Goal: Task Accomplishment & Management: Use online tool/utility

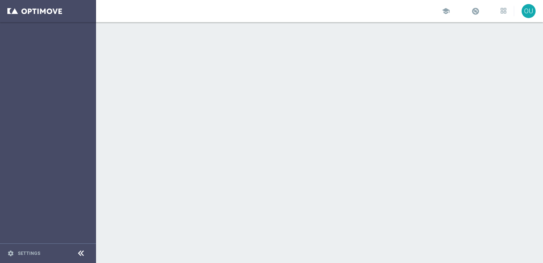
click at [118, 59] on div at bounding box center [319, 142] width 447 height 241
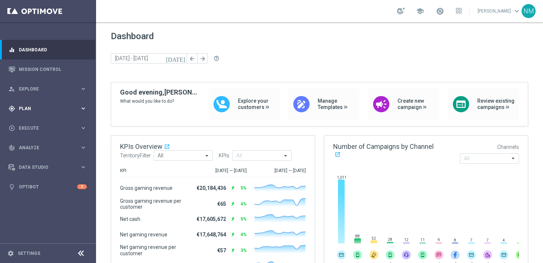
click at [45, 112] on div "gps_fixed Plan keyboard_arrow_right" at bounding box center [47, 109] width 95 height 20
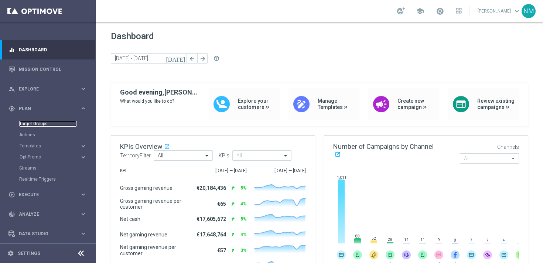
click at [42, 122] on link "Target Groups" at bounding box center [48, 124] width 58 height 6
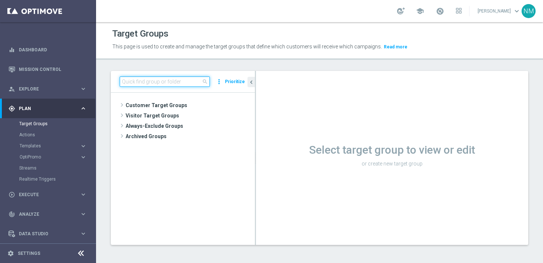
click at [184, 85] on input at bounding box center [165, 81] width 90 height 10
paste input "UK_CASINO_EMAIL | APP RETENTION"
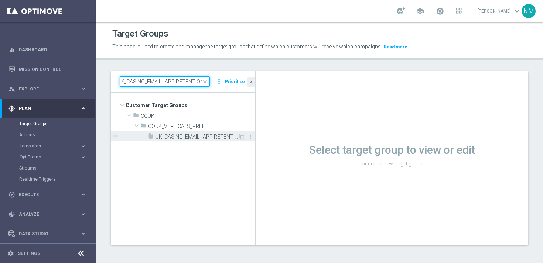
type input "UK_CASINO_EMAIL | APP RETENTION"
click at [180, 134] on span "UK_CASINO_EMAIL | APP RETENTION" at bounding box center [197, 137] width 83 height 6
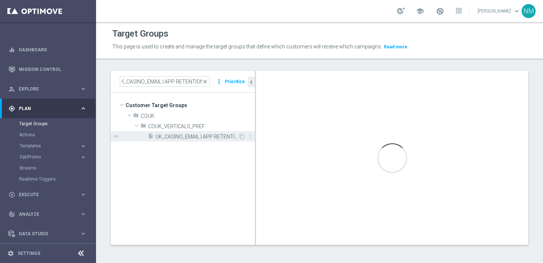
scroll to position [0, 0]
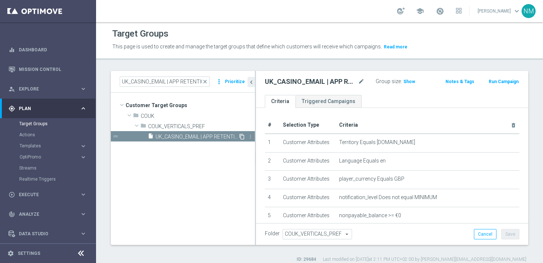
click at [240, 135] on icon "content_copy" at bounding box center [242, 137] width 6 height 6
click at [209, 135] on span "Copy of UK_CASINO_EMAIL | APP RETENTION" at bounding box center [197, 137] width 83 height 6
click at [362, 82] on icon "mode_edit" at bounding box center [361, 81] width 7 height 9
click at [285, 82] on input "Copy of UK_CASINO_EMAIL | APP RETENTION" at bounding box center [311, 82] width 92 height 10
drag, startPoint x: 286, startPoint y: 82, endPoint x: 262, endPoint y: 82, distance: 24.8
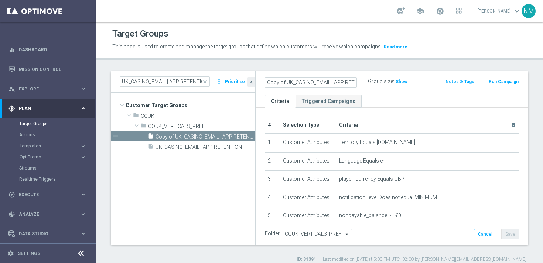
click at [262, 82] on div "Copy of UK_CASINO_EMAIL | APP RETENTION" at bounding box center [310, 82] width 103 height 10
drag, startPoint x: 312, startPoint y: 82, endPoint x: 297, endPoint y: 82, distance: 15.1
click at [297, 82] on input "UK_CASINO_EMAIL | APP RETENTION" at bounding box center [311, 82] width 92 height 10
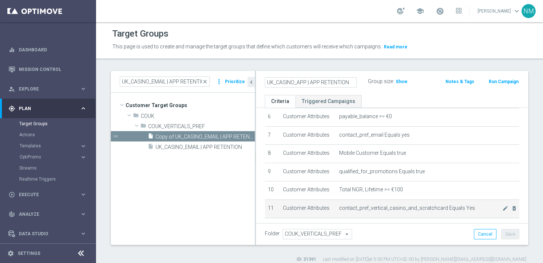
scroll to position [91, 0]
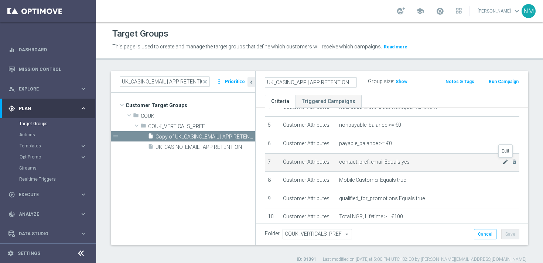
type input "UK_CASINO_APP | APP RETENTION"
click at [505, 162] on icon "mode_edit" at bounding box center [506, 162] width 6 height 6
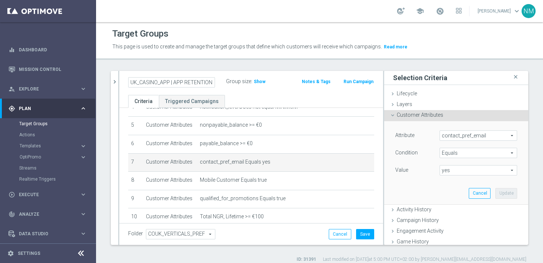
click at [456, 169] on span "yes" at bounding box center [478, 171] width 77 height 10
click at [453, 182] on span "no" at bounding box center [478, 181] width 70 height 6
type input "no"
click at [499, 192] on button "Update" at bounding box center [506, 193] width 22 height 10
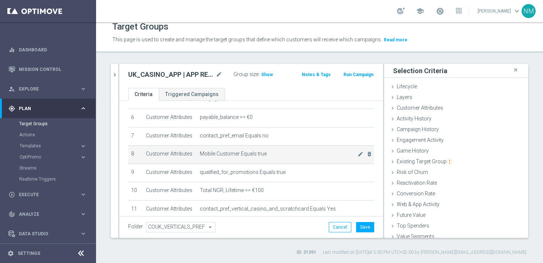
scroll to position [107, 0]
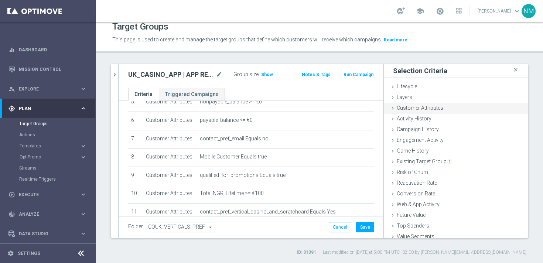
click at [398, 108] on span "Customer Attributes" at bounding box center [420, 108] width 47 height 6
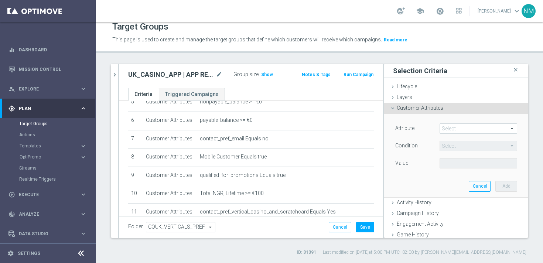
click at [446, 126] on span at bounding box center [478, 129] width 77 height 10
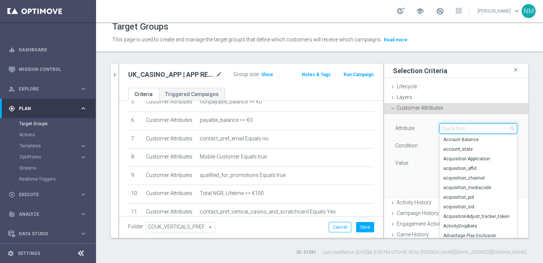
click at [446, 126] on input "search" at bounding box center [479, 128] width 78 height 10
click at [449, 133] on input "search" at bounding box center [479, 128] width 78 height 10
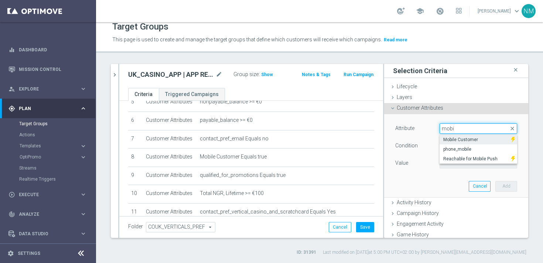
type input "mobi"
click at [454, 140] on span "Mobile Customer" at bounding box center [475, 140] width 64 height 6
type input "Mobile Customer"
type input "Equals"
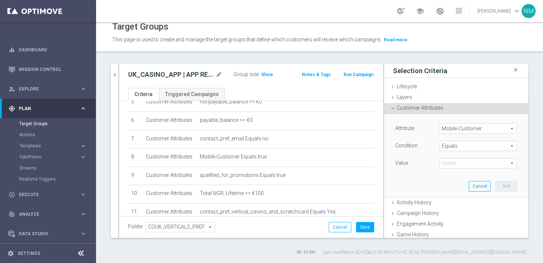
click at [456, 161] on span at bounding box center [478, 164] width 77 height 10
click at [461, 128] on span "Mobile Customer" at bounding box center [478, 129] width 77 height 10
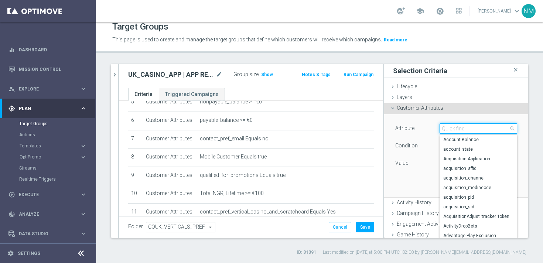
click at [461, 129] on input "search" at bounding box center [479, 128] width 78 height 10
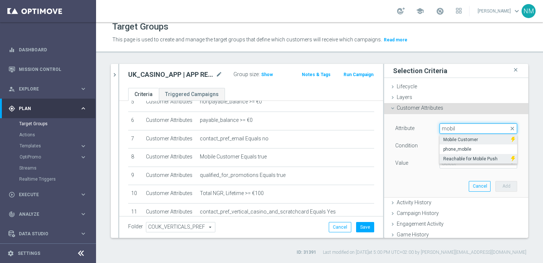
type input "mobil"
click at [465, 156] on span "Reachable for Mobile Push" at bounding box center [475, 159] width 64 height 6
type input "Reachable for Mobile Push"
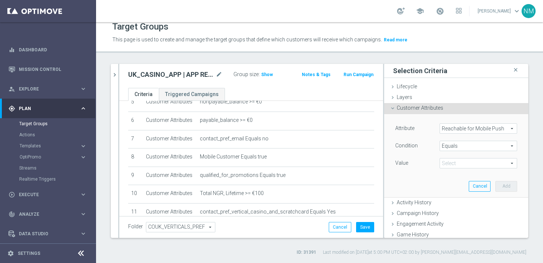
click at [464, 160] on span at bounding box center [478, 164] width 77 height 10
click at [452, 183] on span "true" at bounding box center [478, 184] width 70 height 6
type input "true"
click at [504, 191] on button "Add" at bounding box center [506, 186] width 22 height 10
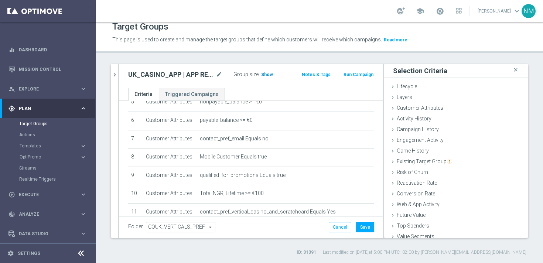
click at [265, 79] on h3 "Show" at bounding box center [266, 75] width 13 height 8
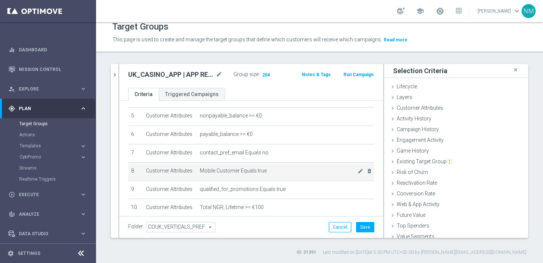
scroll to position [183, 0]
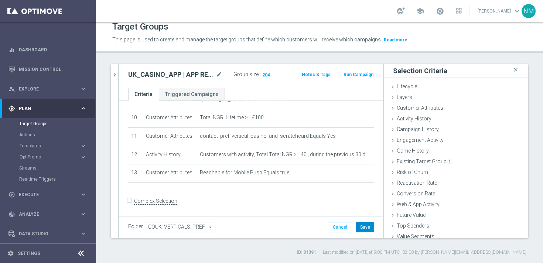
click at [369, 227] on button "Save" at bounding box center [365, 227] width 18 height 10
click at [219, 75] on icon "mode_edit" at bounding box center [219, 74] width 7 height 9
click at [191, 77] on input "UK_CASINO_APP | APP RETENTION" at bounding box center [171, 75] width 87 height 10
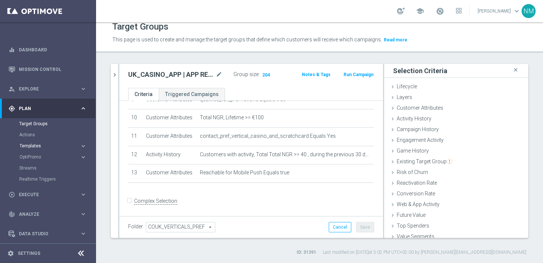
click at [33, 146] on span "Templates" at bounding box center [46, 146] width 53 height 4
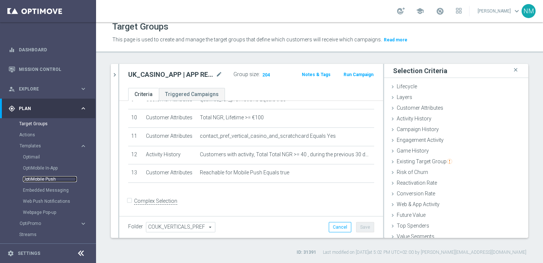
click at [31, 181] on link "OptiMobile Push" at bounding box center [50, 179] width 54 height 6
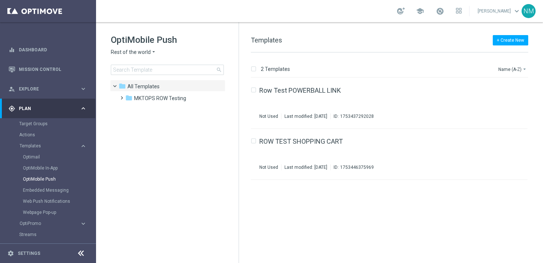
click at [136, 56] on div "OptiMobile Push Rest of the world arrow_drop_down × Rest of the world search" at bounding box center [175, 54] width 128 height 41
click at [134, 53] on span "Rest of the world" at bounding box center [131, 52] width 40 height 7
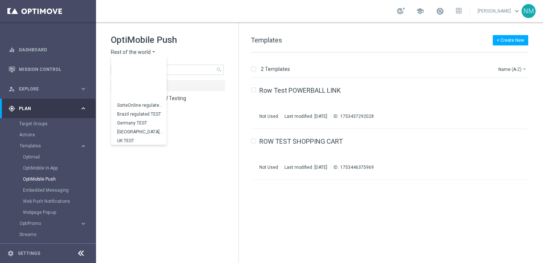
scroll to position [231, 0]
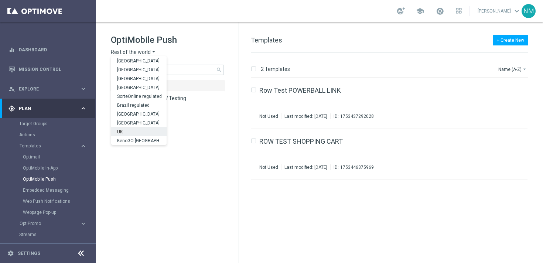
click at [129, 133] on div "UK" at bounding box center [138, 131] width 55 height 9
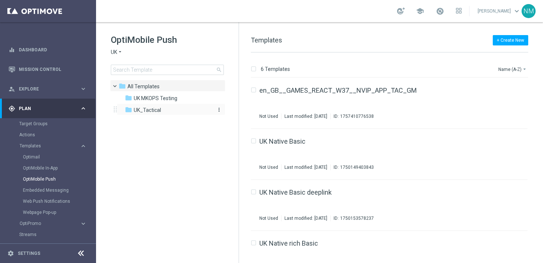
click at [147, 110] on span "UK_Tactical" at bounding box center [147, 110] width 27 height 7
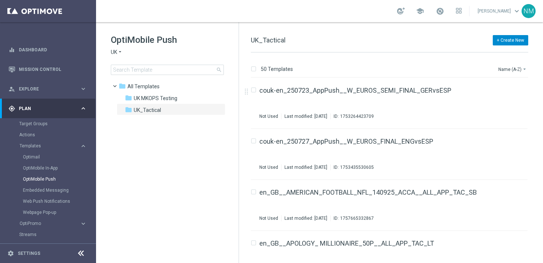
click at [497, 44] on button "+ Create New" at bounding box center [510, 40] width 35 height 10
click at [490, 52] on span "New Template" at bounding box center [490, 53] width 30 height 5
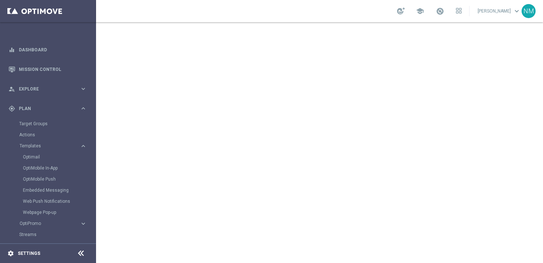
click at [11, 251] on icon "settings" at bounding box center [10, 253] width 7 height 7
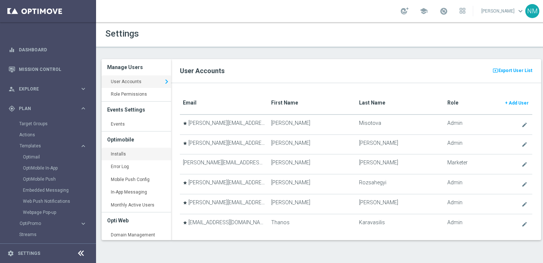
click at [125, 156] on link "Installs keyboard_arrow_right" at bounding box center [136, 154] width 69 height 13
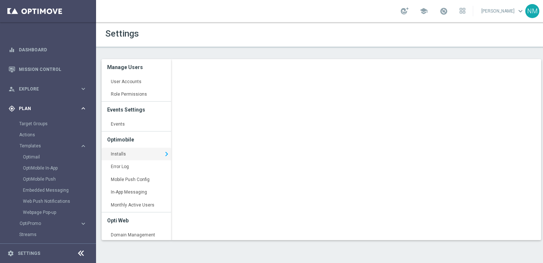
click at [30, 116] on div "gps_fixed Plan keyboard_arrow_right" at bounding box center [47, 109] width 95 height 20
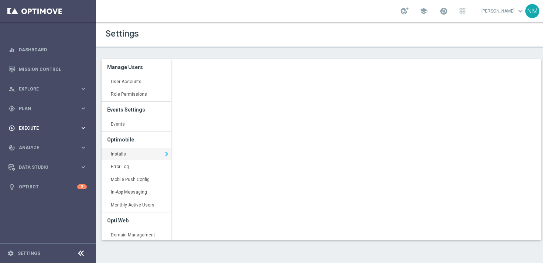
click at [31, 131] on div "play_circle_outline Execute" at bounding box center [43, 128] width 71 height 7
click at [32, 141] on link "Campaign Builder" at bounding box center [48, 143] width 58 height 6
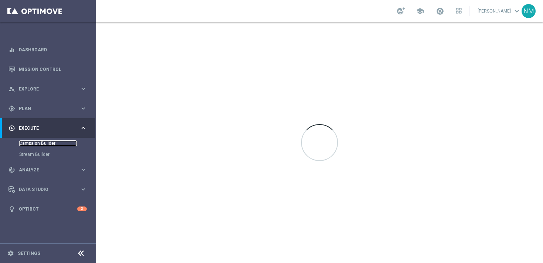
click at [43, 146] on link "Campaign Builder" at bounding box center [48, 143] width 58 height 6
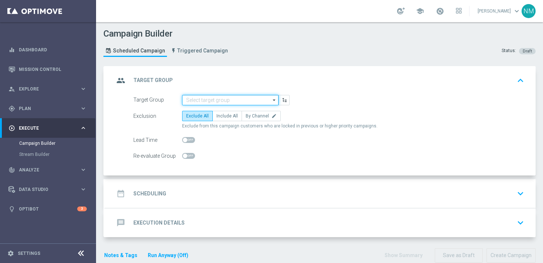
click at [187, 99] on input at bounding box center [230, 100] width 96 height 10
paste input "UK_CASINO_APP | APP RETENTION"
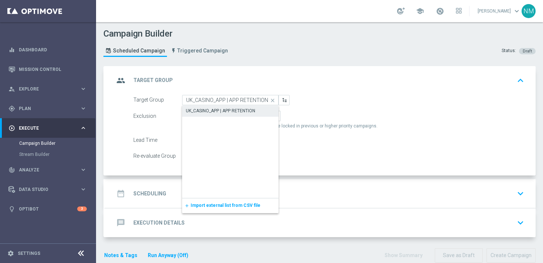
click at [198, 107] on div "UK_CASINO_APP | APP RETENTION" at bounding box center [230, 111] width 96 height 10
type input "UK_CASINO_APP | APP RETENTION"
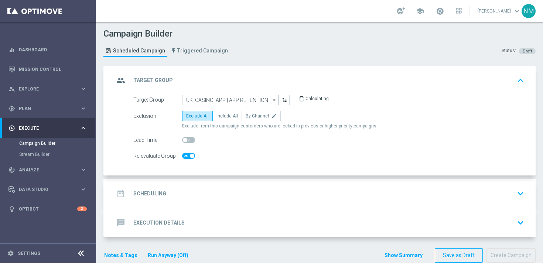
checkbox input "true"
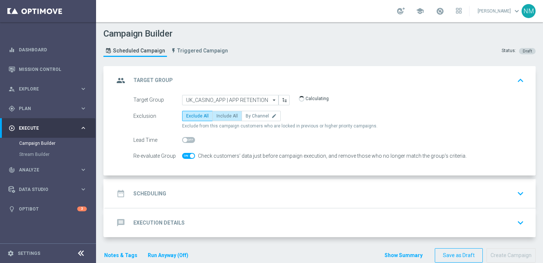
click at [221, 118] on span "Include All" at bounding box center [227, 115] width 21 height 5
click at [221, 118] on input "Include All" at bounding box center [219, 117] width 5 height 5
radio input "true"
click at [199, 186] on div "date_range Scheduling keyboard_arrow_down" at bounding box center [320, 193] width 430 height 29
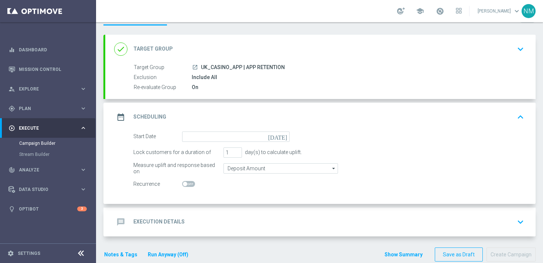
scroll to position [31, 0]
click at [201, 140] on input at bounding box center [236, 137] width 108 height 10
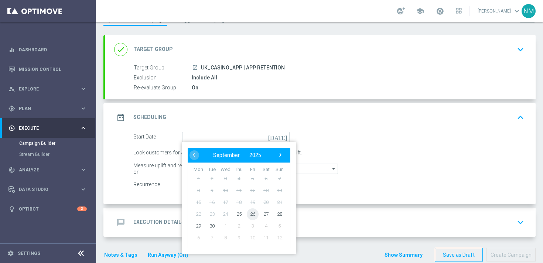
click at [253, 214] on span "26" at bounding box center [253, 214] width 12 height 12
type input "[DATE]"
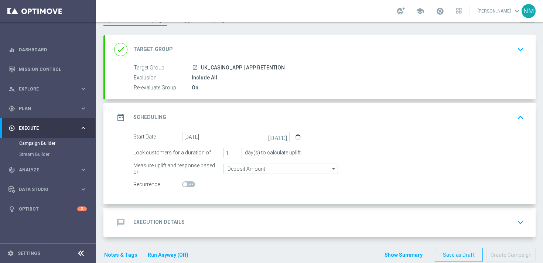
click at [178, 232] on div "message Execution Details keyboard_arrow_down" at bounding box center [320, 222] width 430 height 29
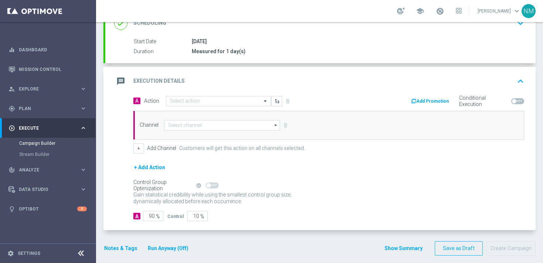
scroll to position [129, 0]
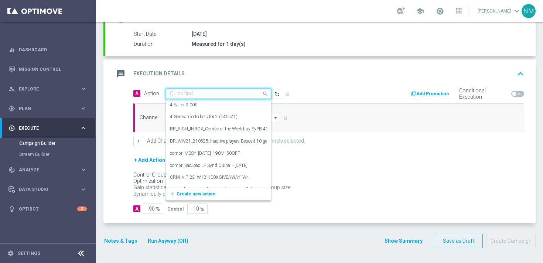
click at [208, 90] on div "Quick find" at bounding box center [218, 94] width 105 height 10
paste input "en_GB__20FS_APP_RETENTION_OFFER__NVIP_APP_TAC_GM"
type input "en_GB__20FS_APP_RETENTION_OFFER__NVIP_APP_TAC_GM"
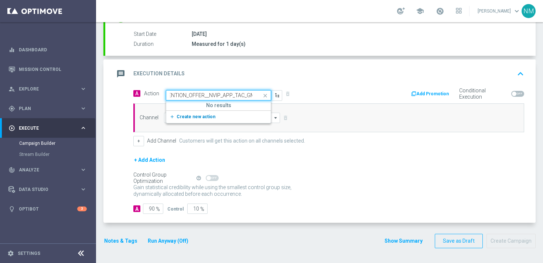
click at [202, 116] on span "Create new action" at bounding box center [196, 116] width 39 height 5
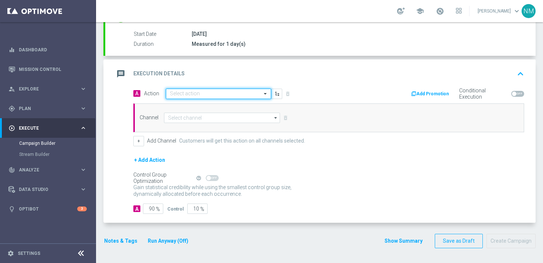
scroll to position [0, 0]
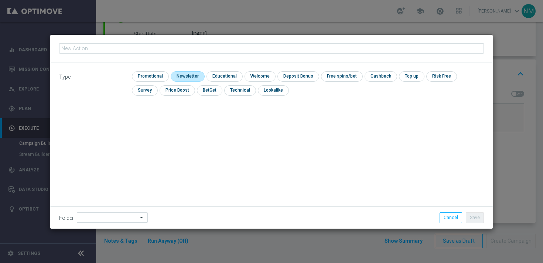
type input "en_GB__20FS_APP_RETENTION_OFFER__NVIP_APP_TAC_GM"
click at [158, 82] on div "check Promotional check Newsletter check Educational check Welcome check Deposi…" at bounding box center [308, 85] width 352 height 28
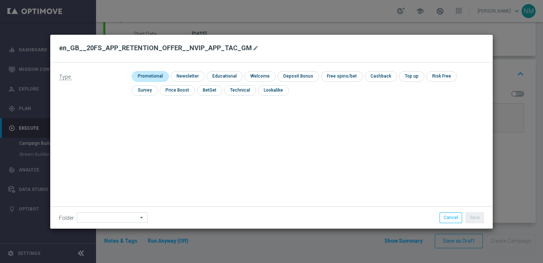
click at [155, 78] on input "checkbox" at bounding box center [149, 76] width 35 height 10
checkbox input "true"
click at [472, 218] on button "Save" at bounding box center [475, 217] width 18 height 10
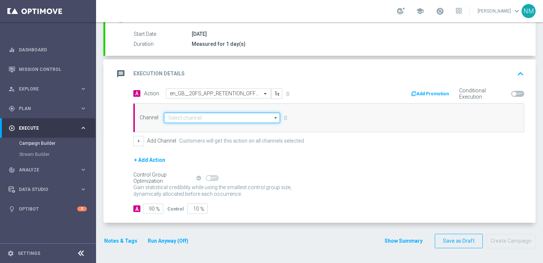
click at [223, 114] on input at bounding box center [222, 118] width 116 height 10
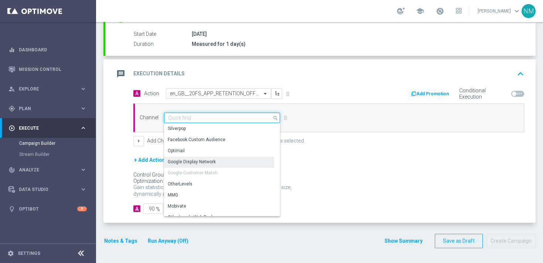
scroll to position [195, 0]
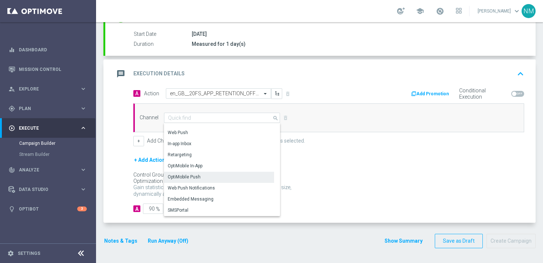
click at [188, 177] on div "OptiMobile Push" at bounding box center [184, 177] width 33 height 7
type input "OptiMobile Push"
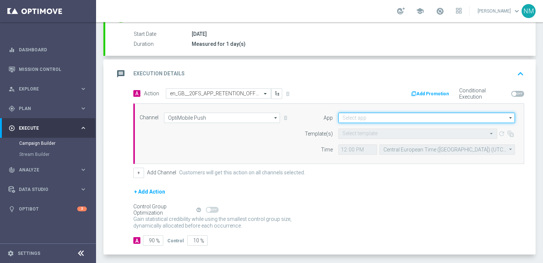
click at [363, 115] on input at bounding box center [426, 118] width 177 height 10
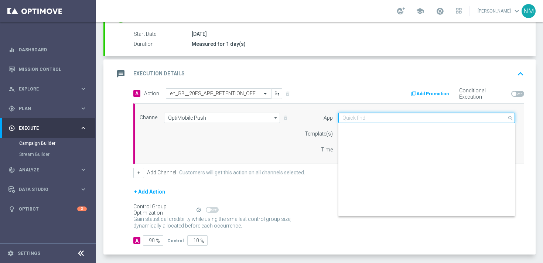
scroll to position [306, 0]
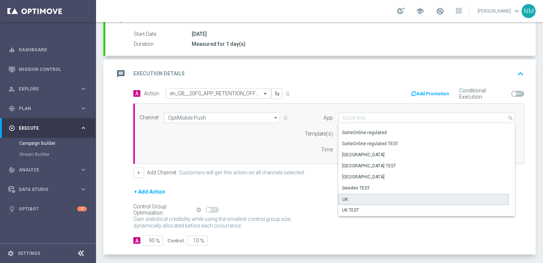
click at [352, 198] on div "UK" at bounding box center [423, 199] width 170 height 11
type input "UK"
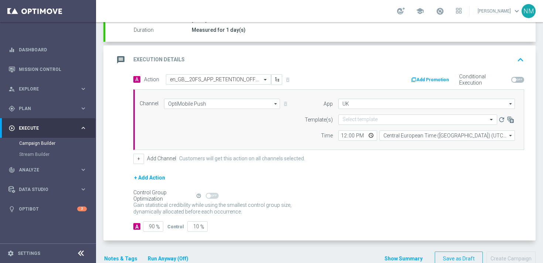
scroll to position [146, 0]
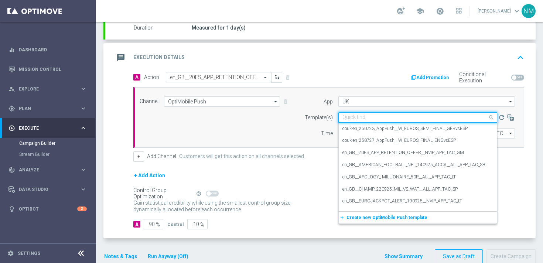
click at [362, 117] on input "text" at bounding box center [411, 118] width 136 height 6
paste input "en_GB__20FS_APP_RETENTION_OFFER__NVIP_APP_TAC_GM"
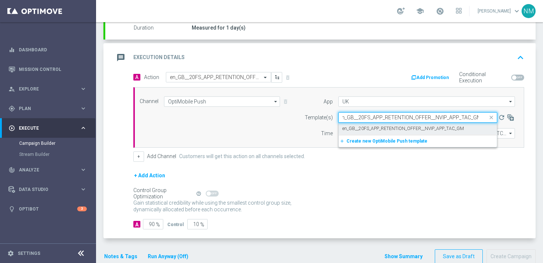
click at [364, 126] on label "en_GB__20FS_APP_RETENTION_OFFER__NVIP_APP_TAC_GM" at bounding box center [404, 129] width 122 height 6
type input "en_GB__20FS_APP_RETENTION_OFFER__NVIP_APP_TAC_GM"
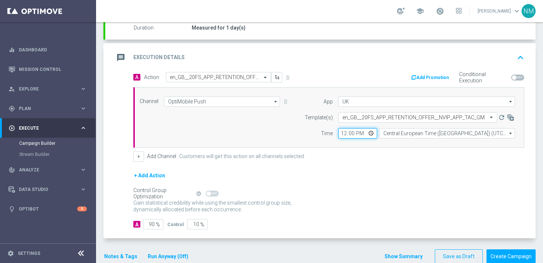
click at [371, 132] on input "12:00" at bounding box center [357, 133] width 39 height 10
click at [368, 133] on input "12:00" at bounding box center [357, 133] width 39 height 10
type input "20:00"
click at [417, 186] on div "+ Add Action" at bounding box center [328, 180] width 391 height 18
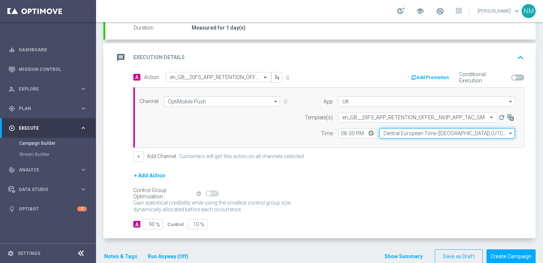
click at [395, 136] on input "Central European Time ([GEOGRAPHIC_DATA]) (UTC +02:00)" at bounding box center [447, 133] width 136 height 10
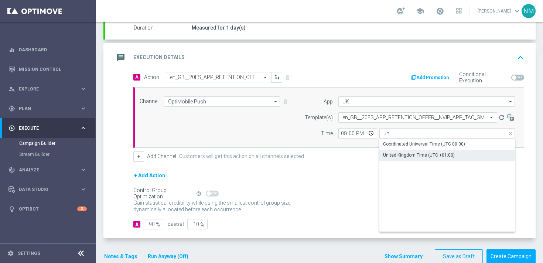
click at [393, 159] on div "United Kingdom Time (UTC +01:00)" at bounding box center [447, 155] width 136 height 10
type input "United Kingdom Time (UTC +01:00)"
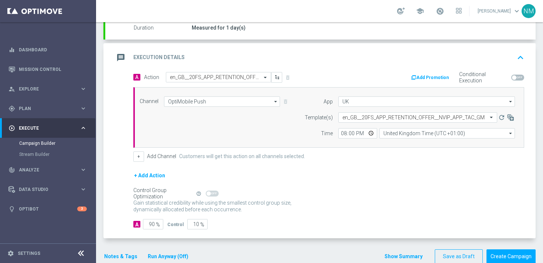
click at [431, 75] on button "Add Promotion" at bounding box center [431, 78] width 41 height 8
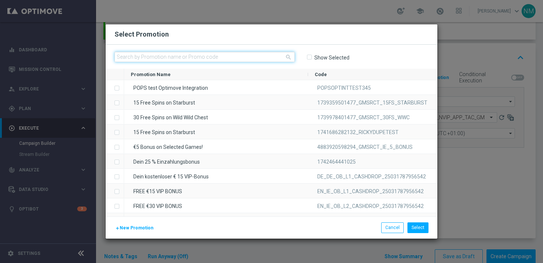
click at [180, 57] on input "text" at bounding box center [205, 57] width 180 height 10
paste input "W34_25_UK_APPOFFER_20FS_FIESTA"
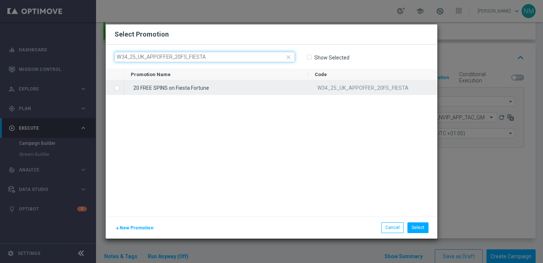
type input "W34_25_UK_APPOFFER_20FS_FIESTA"
click at [192, 86] on div "20 FREE SPINS on Fiesta Fortune" at bounding box center [216, 87] width 184 height 14
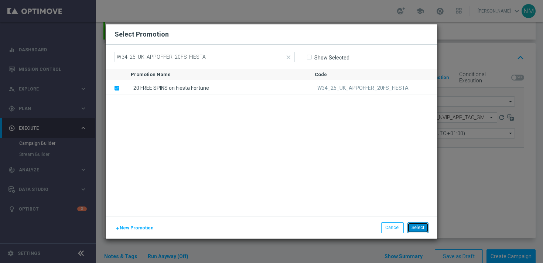
click at [422, 226] on button "Select" at bounding box center [418, 227] width 21 height 10
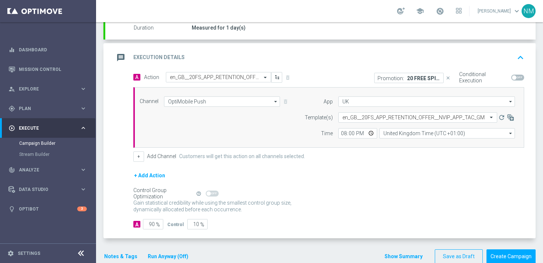
click at [515, 79] on span at bounding box center [514, 77] width 4 height 4
click at [515, 79] on input "checkbox" at bounding box center [517, 78] width 13 height 6
checkbox input "true"
click at [152, 223] on input "90" at bounding box center [153, 224] width 20 height 10
type input "0"
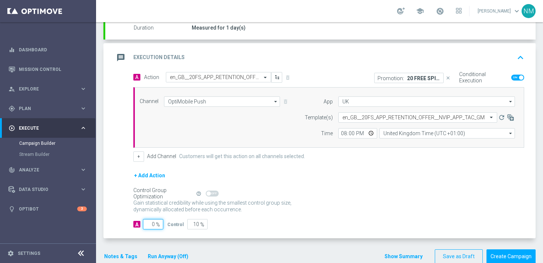
type input "100"
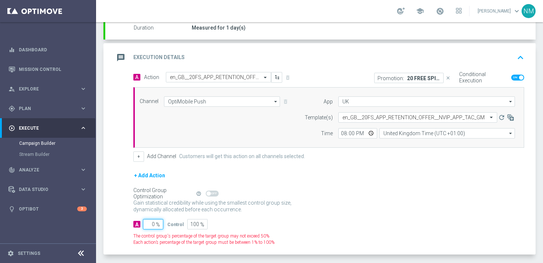
type input "10"
type input "90"
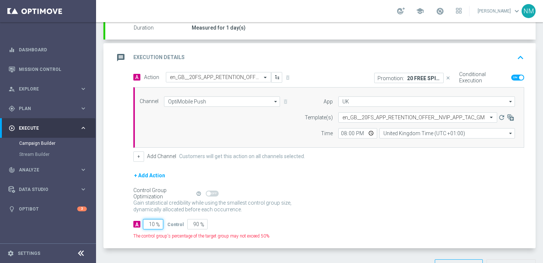
type input "100"
type input "0"
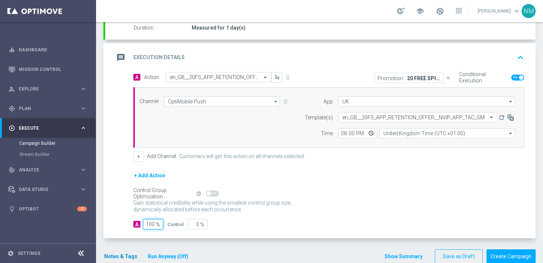
type input "100"
click at [110, 258] on button "Notes & Tags" at bounding box center [120, 256] width 35 height 9
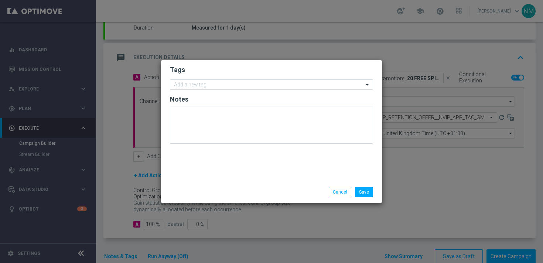
click at [217, 82] on div "Add a new tag" at bounding box center [266, 84] width 193 height 9
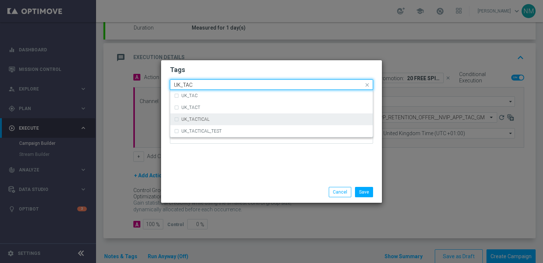
click at [212, 115] on div "UK_TACTICAL" at bounding box center [271, 119] width 195 height 12
type input "UK_TAC"
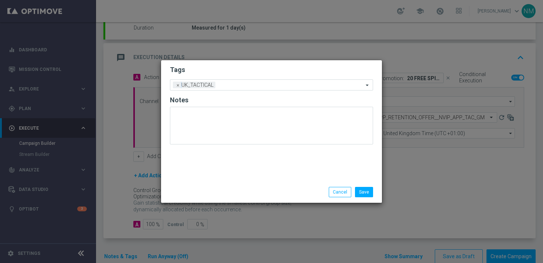
click at [262, 155] on div "Tags Add a new tag × UK_TACTICAL Notes" at bounding box center [271, 120] width 221 height 121
click at [364, 190] on button "Save" at bounding box center [364, 192] width 18 height 10
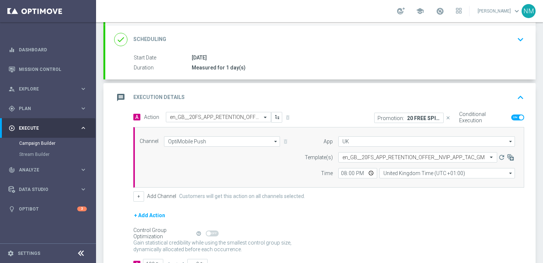
scroll to position [161, 0]
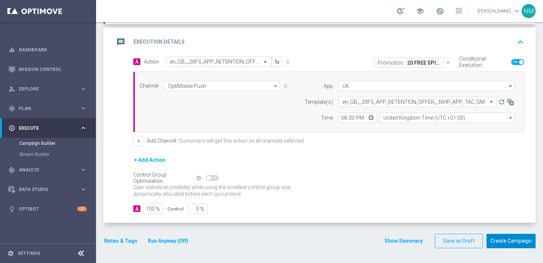
click at [506, 242] on button "Create Campaign" at bounding box center [511, 241] width 49 height 14
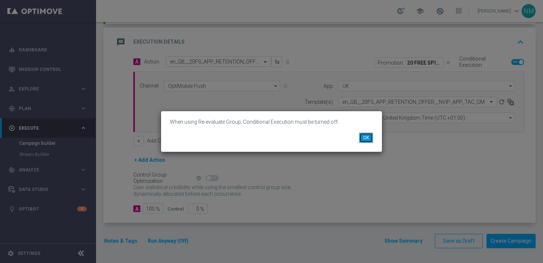
click at [369, 134] on button "OK" at bounding box center [366, 138] width 14 height 10
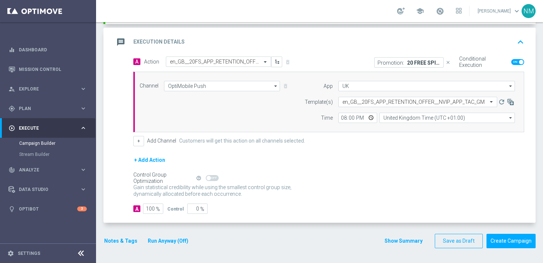
scroll to position [0, 0]
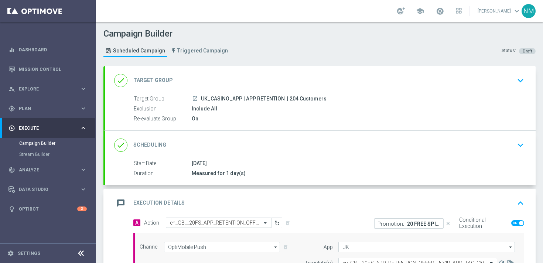
click at [348, 83] on div "done Target Group keyboard_arrow_down" at bounding box center [320, 81] width 413 height 14
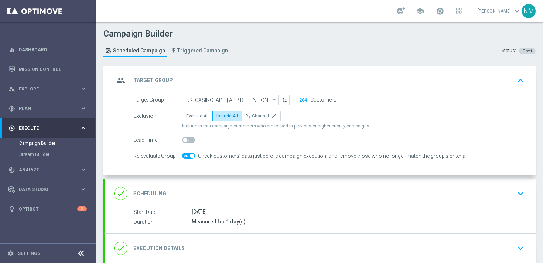
click at [190, 158] on span at bounding box center [188, 156] width 13 height 6
click at [190, 158] on input "checkbox" at bounding box center [188, 156] width 13 height 6
checkbox input "false"
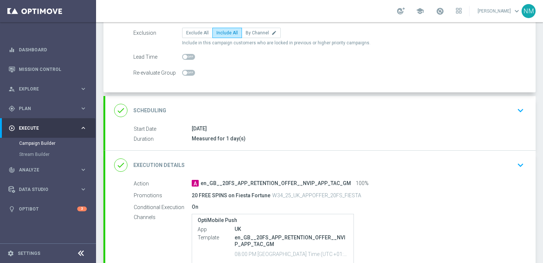
scroll to position [161, 0]
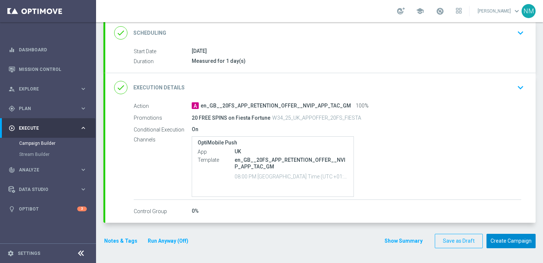
click at [498, 239] on button "Create Campaign" at bounding box center [511, 241] width 49 height 14
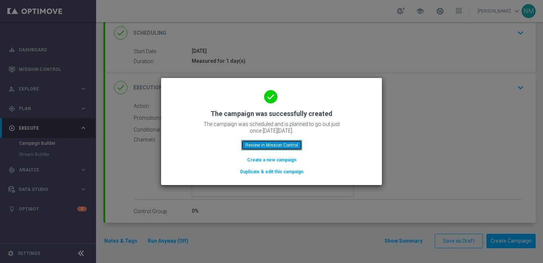
click at [259, 141] on button "Review in Mission Control" at bounding box center [271, 145] width 61 height 10
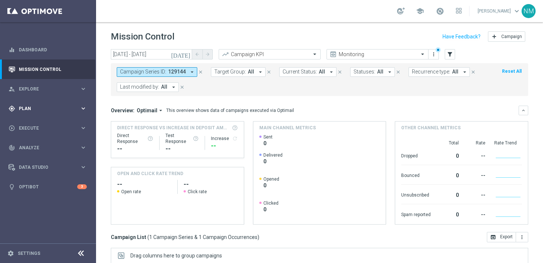
click at [41, 109] on span "Plan" at bounding box center [49, 108] width 61 height 4
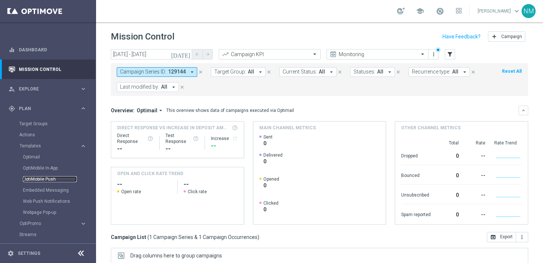
click at [32, 181] on link "OptiMobile Push" at bounding box center [50, 179] width 54 height 6
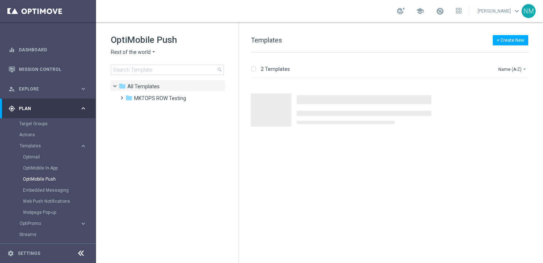
click at [147, 52] on span "Rest of the world" at bounding box center [131, 52] width 40 height 7
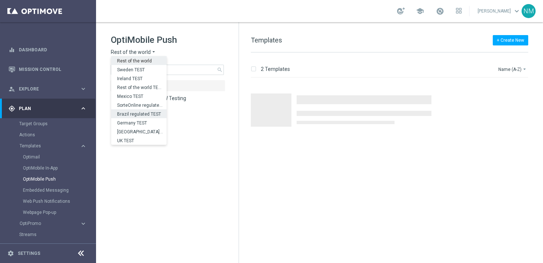
scroll to position [231, 0]
click at [126, 129] on div "UK" at bounding box center [138, 131] width 55 height 9
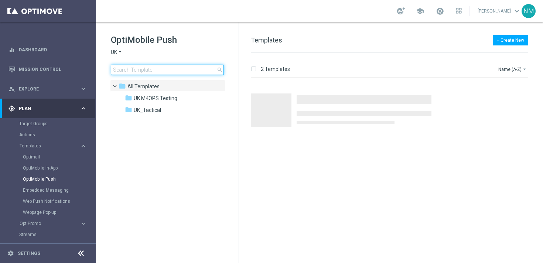
click at [144, 71] on input at bounding box center [167, 70] width 113 height 10
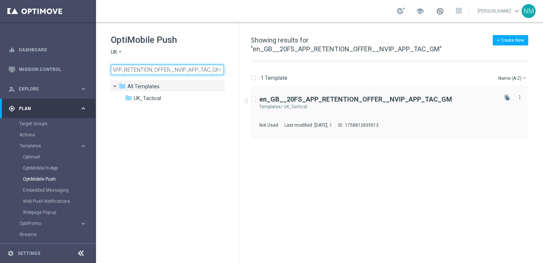
type input "en_GB__20FS_APP_RETENTION_OFFER__NVIP_APP_TAC_GM"
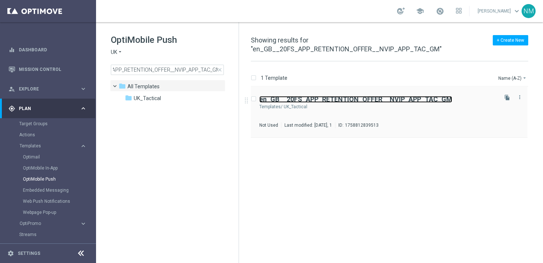
scroll to position [0, 0]
click at [416, 100] on b "en_GB__20FS_APP_RETENTION_OFFER__NVIP_APP_TAC_GM" at bounding box center [355, 99] width 193 height 8
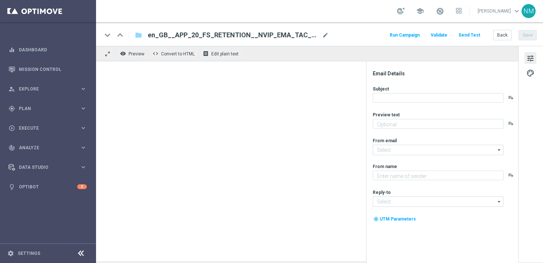
type textarea "Only for our App users ❣️"
type textarea "Lottoland"
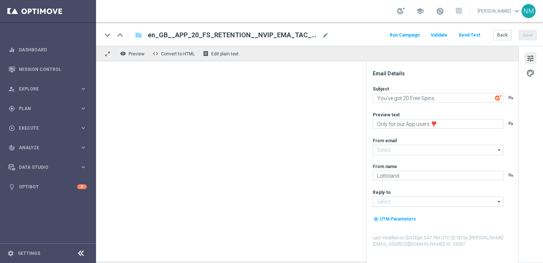
type input "[EMAIL_ADDRESS][DOMAIN_NAME]"
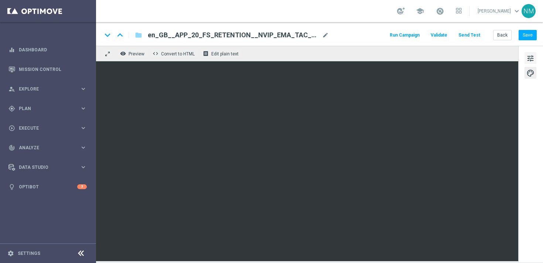
click at [529, 54] on span "tune" at bounding box center [531, 59] width 8 height 10
